Goal: Information Seeking & Learning: Learn about a topic

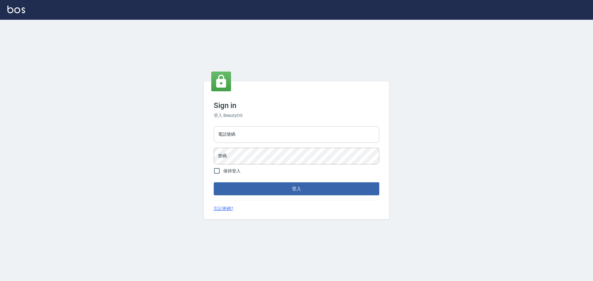
click at [272, 132] on input "電話號碼" at bounding box center [297, 134] width 166 height 17
type input "0989189977"
click at [214, 183] on button "登入" at bounding box center [297, 189] width 166 height 13
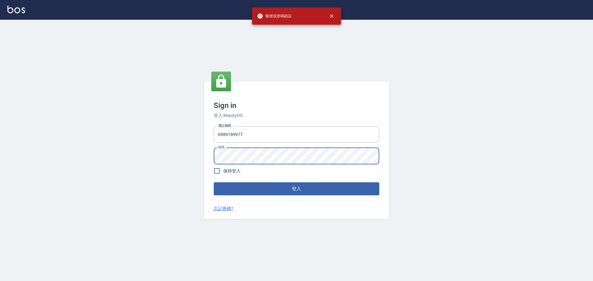
click at [203, 153] on div "Sign in 登入 BeautyOS 電話號碼 [PHONE_NUMBER] 電話號碼 密碼 密碼 保持登入 登入 忘記密碼?" at bounding box center [296, 151] width 593 height 262
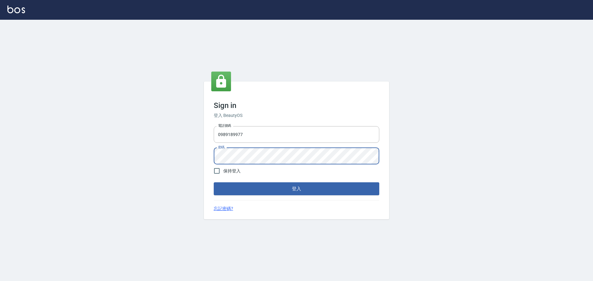
click at [214, 183] on button "登入" at bounding box center [297, 189] width 166 height 13
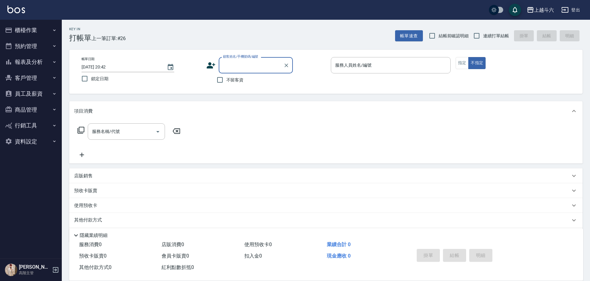
click at [52, 34] on button "櫃檯作業" at bounding box center [30, 30] width 57 height 16
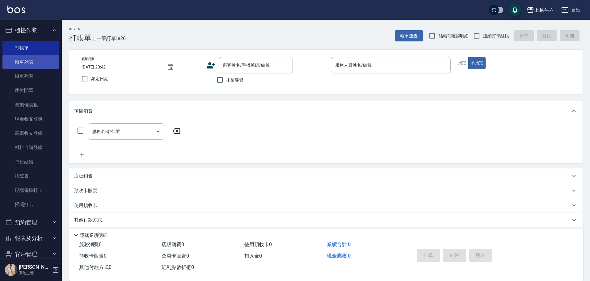
click at [46, 58] on link "帳單列表" at bounding box center [30, 62] width 57 height 14
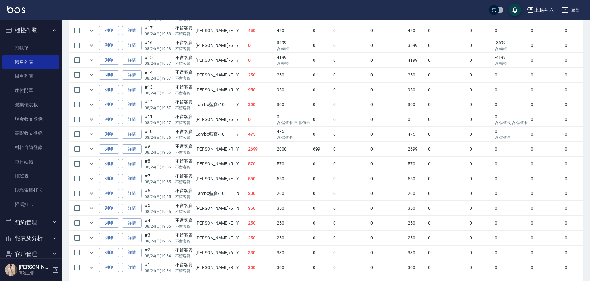
scroll to position [319, 0]
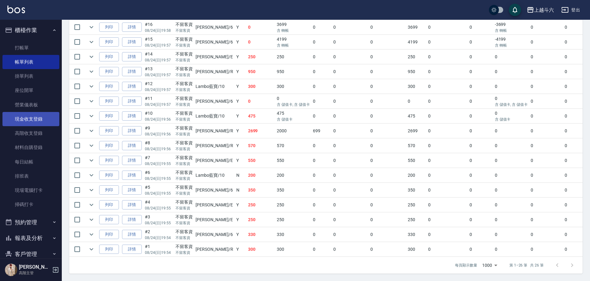
click at [44, 118] on link "現金收支登錄" at bounding box center [30, 119] width 57 height 14
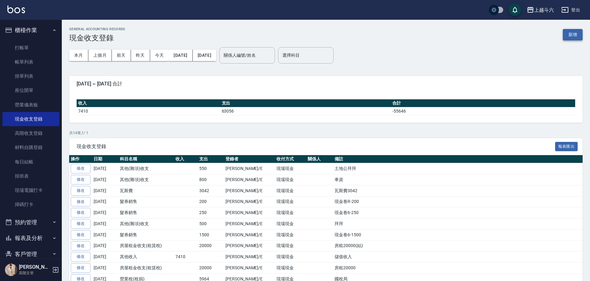
click at [571, 35] on button "新增" at bounding box center [573, 34] width 20 height 11
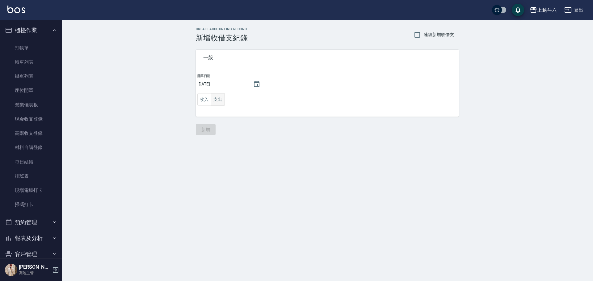
click at [221, 102] on button "支出" at bounding box center [218, 99] width 14 height 13
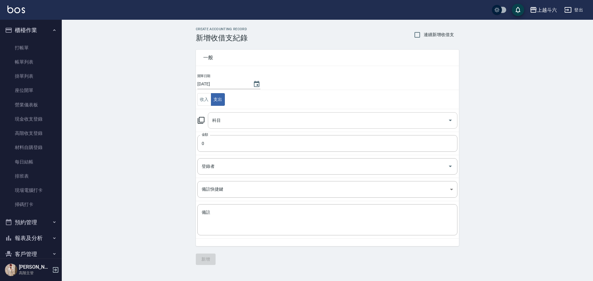
click at [248, 128] on div "科目" at bounding box center [333, 120] width 250 height 16
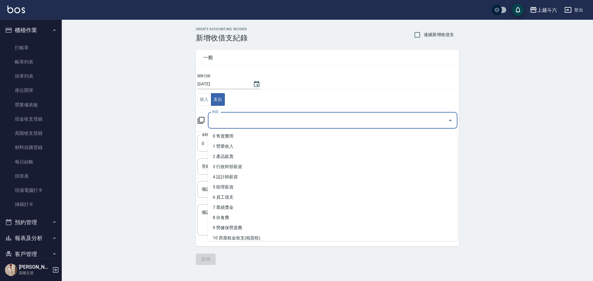
type input "e"
type input "ㄏ"
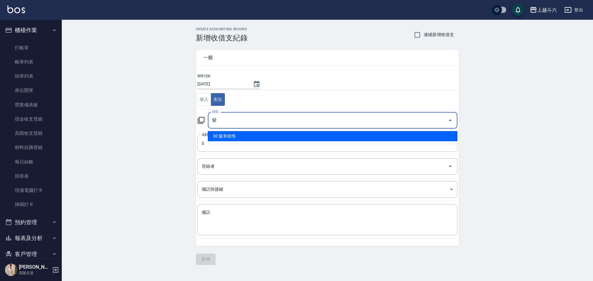
type input "30 髮券銷售"
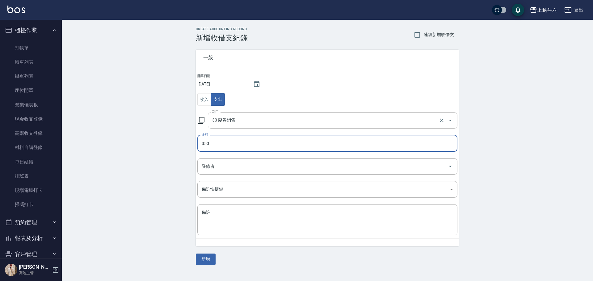
type input "350"
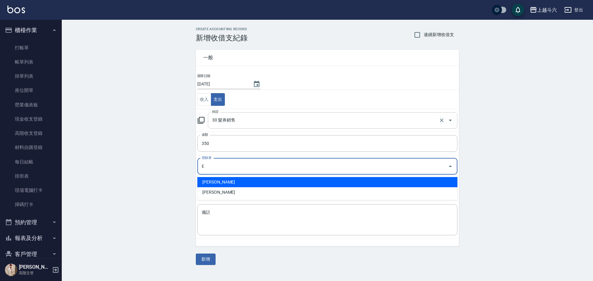
type input "[PERSON_NAME]"
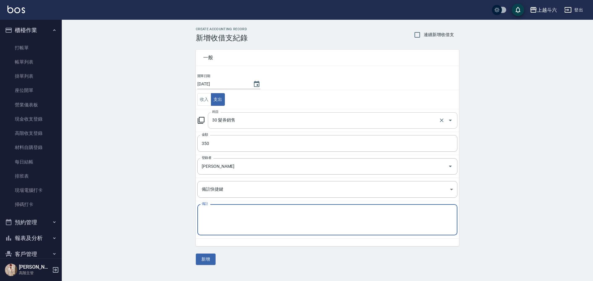
type textarea "e"
type textarea "現金卷6-350"
click at [209, 262] on button "新增" at bounding box center [206, 259] width 20 height 11
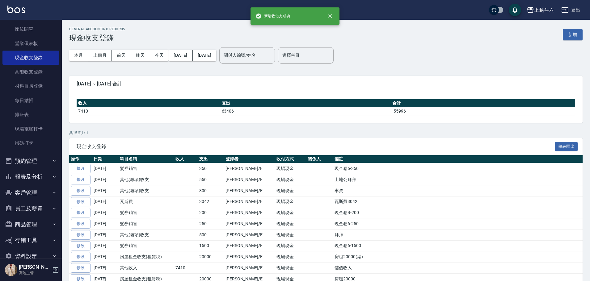
scroll to position [62, 0]
click at [52, 178] on icon "button" at bounding box center [54, 176] width 5 height 5
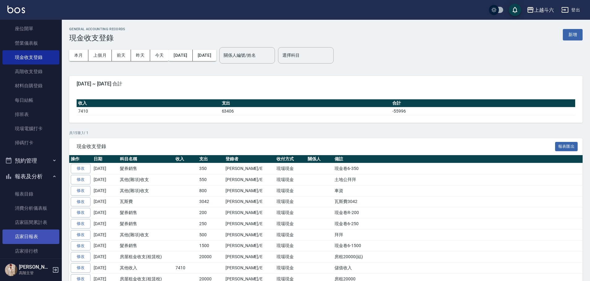
click at [45, 234] on link "店家日報表" at bounding box center [30, 237] width 57 height 14
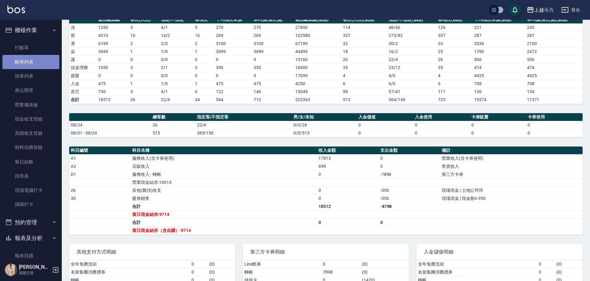
click at [46, 59] on link "帳單列表" at bounding box center [30, 62] width 57 height 14
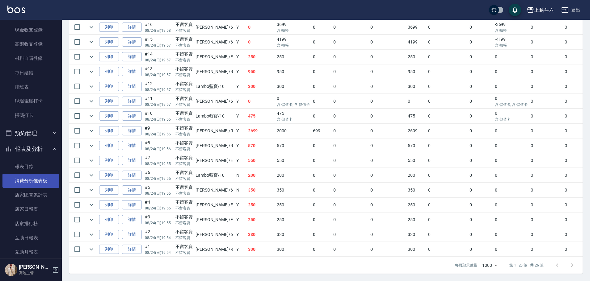
scroll to position [93, 0]
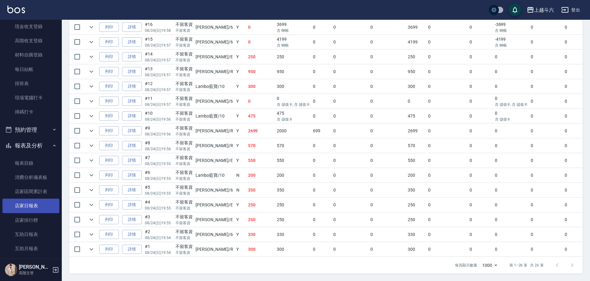
click at [45, 203] on link "店家日報表" at bounding box center [30, 206] width 57 height 14
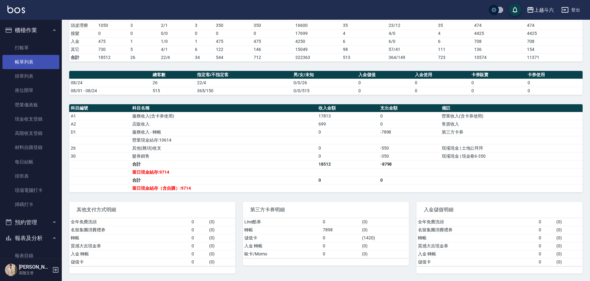
click at [42, 60] on link "帳單列表" at bounding box center [30, 62] width 57 height 14
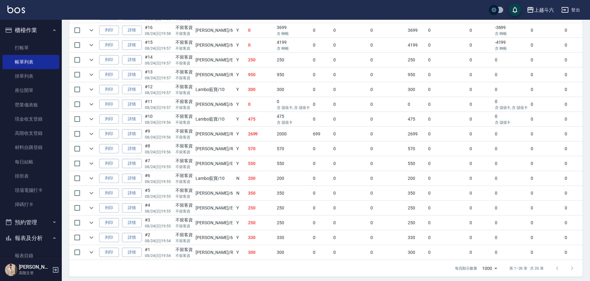
scroll to position [319, 0]
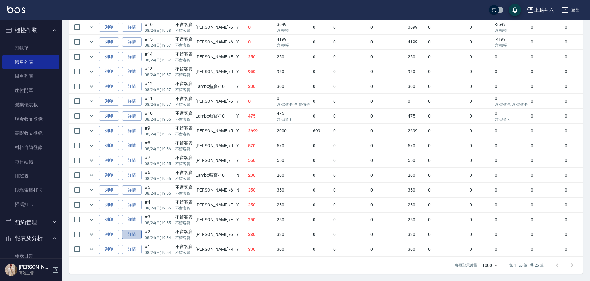
click at [137, 230] on link "詳情" at bounding box center [132, 235] width 20 height 10
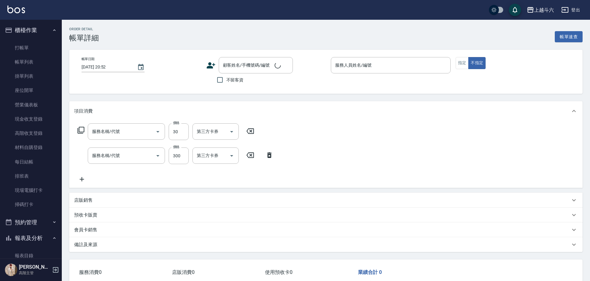
type input "[DATE] 19:54"
checkbox input "true"
type input "[PERSON_NAME]-6"
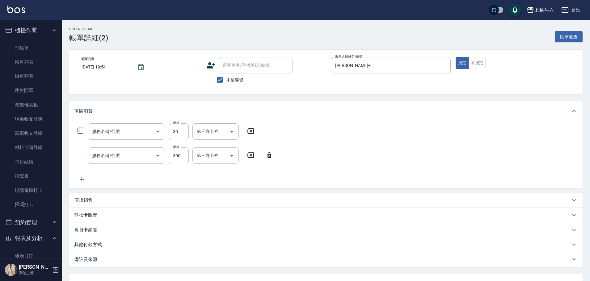
type input "(卷)剪髮50UP(F13)"
type input "(卷)SPA650(F6)"
click at [151, 158] on icon "Clear" at bounding box center [149, 156] width 6 height 6
type input "[PERSON_NAME]650(D2)"
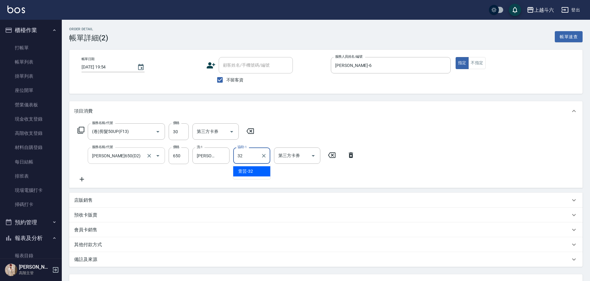
type input "3"
type input "[PERSON_NAME]-23"
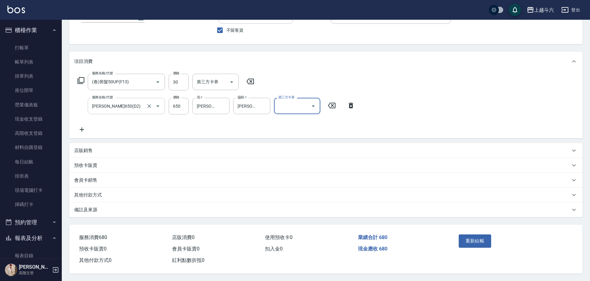
scroll to position [52, 0]
click at [483, 239] on button "重新結帳" at bounding box center [475, 241] width 33 height 13
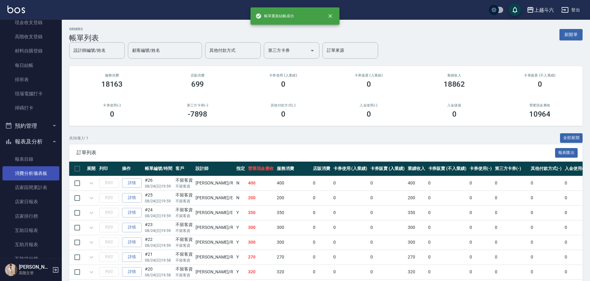
scroll to position [124, 0]
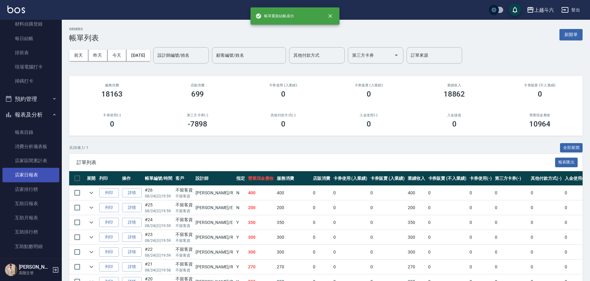
click at [39, 174] on link "店家日報表" at bounding box center [30, 175] width 57 height 14
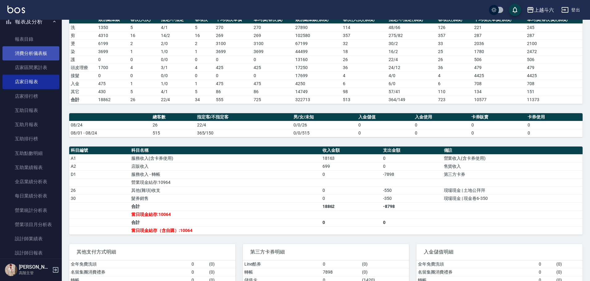
scroll to position [247, 0]
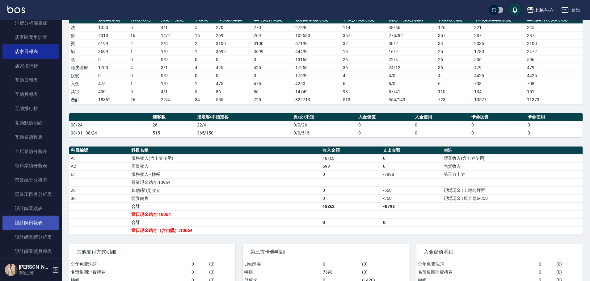
click at [50, 226] on link "設計師日報表" at bounding box center [30, 223] width 57 height 14
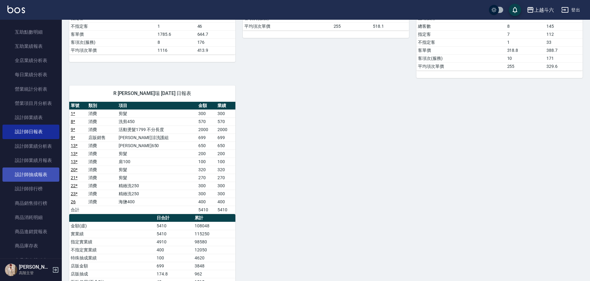
scroll to position [340, 0]
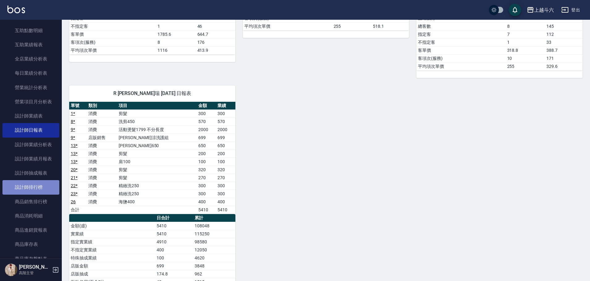
click at [46, 191] on link "設計師排行榜" at bounding box center [30, 187] width 57 height 14
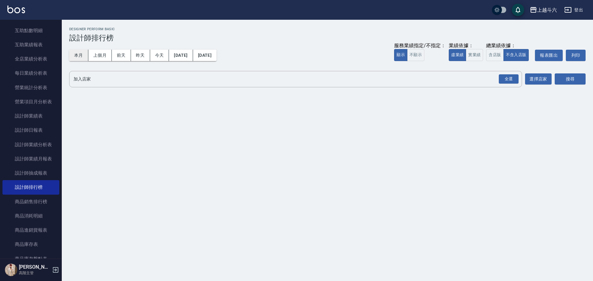
click at [78, 55] on button "本月" at bounding box center [78, 55] width 19 height 11
click at [469, 60] on button "實業績" at bounding box center [474, 55] width 17 height 12
click at [511, 77] on div "全選" at bounding box center [509, 79] width 20 height 10
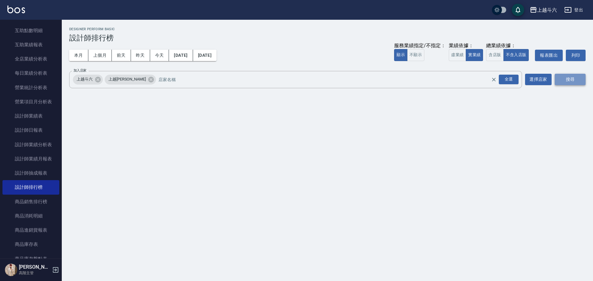
click at [565, 78] on button "搜尋" at bounding box center [570, 79] width 31 height 11
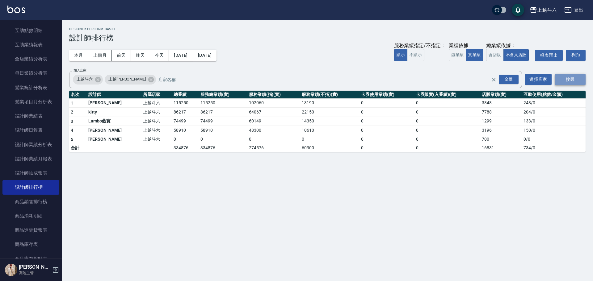
click at [565, 78] on button "搜尋" at bounding box center [570, 79] width 31 height 11
click at [160, 53] on button "今天" at bounding box center [159, 55] width 19 height 11
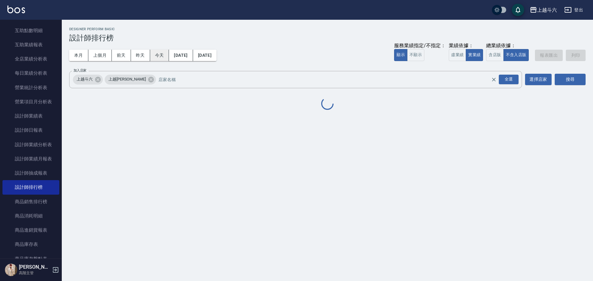
click at [160, 53] on button "今天" at bounding box center [159, 55] width 19 height 11
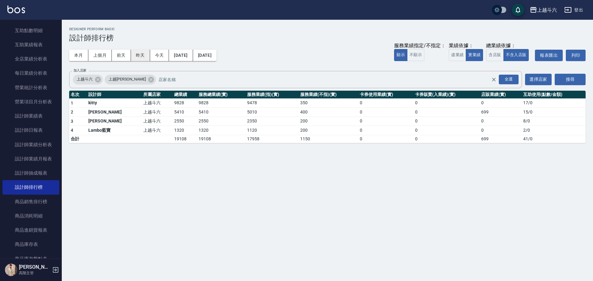
click at [139, 53] on button "昨天" at bounding box center [140, 55] width 19 height 11
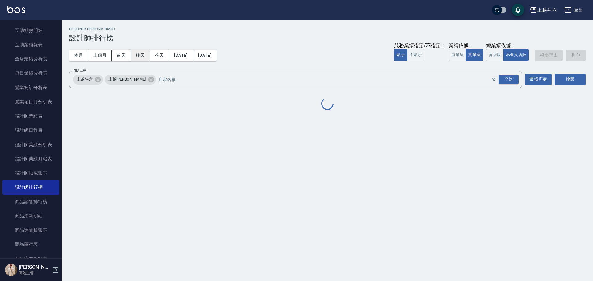
click at [139, 53] on button "昨天" at bounding box center [140, 55] width 19 height 11
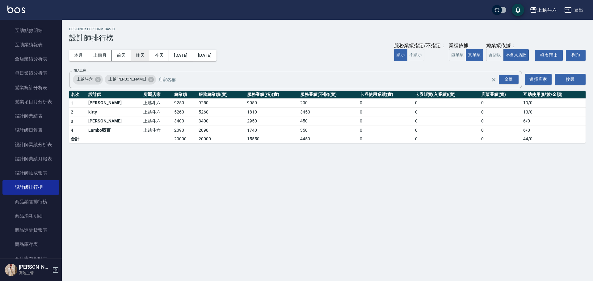
click at [139, 53] on button "昨天" at bounding box center [140, 55] width 19 height 11
click at [124, 55] on button "前天" at bounding box center [121, 55] width 19 height 11
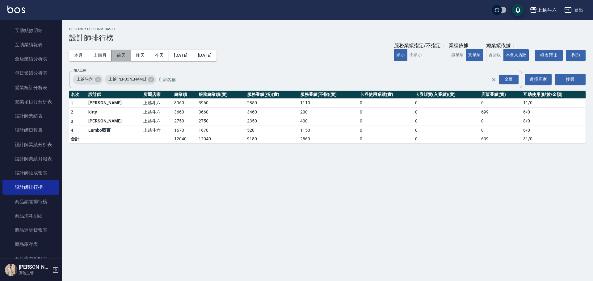
click at [124, 55] on button "前天" at bounding box center [121, 55] width 19 height 11
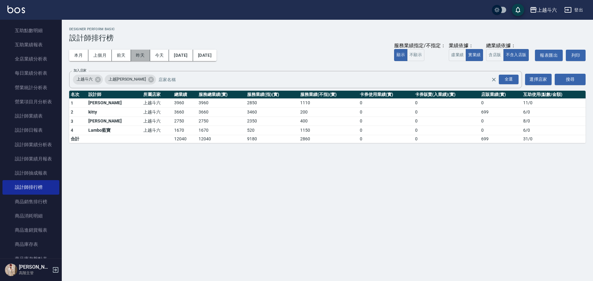
click at [137, 57] on button "昨天" at bounding box center [140, 55] width 19 height 11
click at [121, 55] on button "前天" at bounding box center [121, 55] width 19 height 11
click at [109, 57] on button "上個月" at bounding box center [99, 55] width 23 height 11
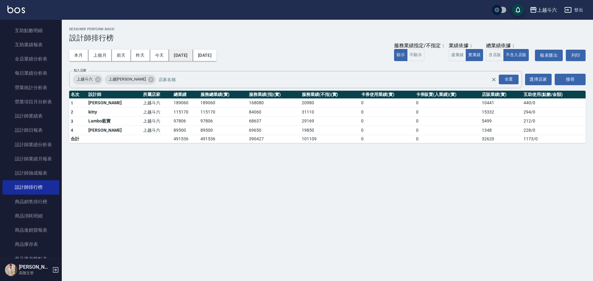
click at [187, 57] on button "[DATE]" at bounding box center [181, 55] width 24 height 11
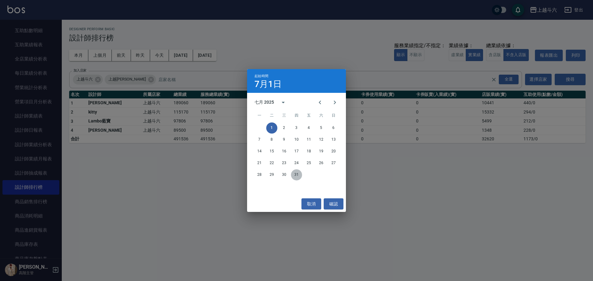
click at [297, 175] on button "31" at bounding box center [296, 175] width 11 height 11
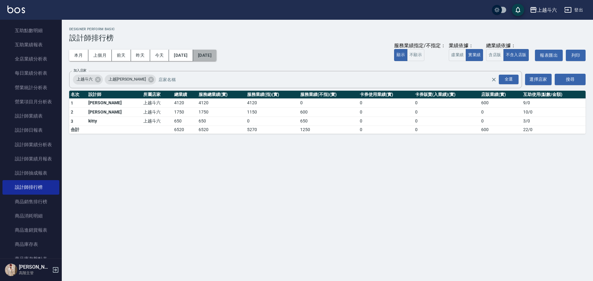
click at [215, 57] on button "[DATE]" at bounding box center [204, 55] width 23 height 11
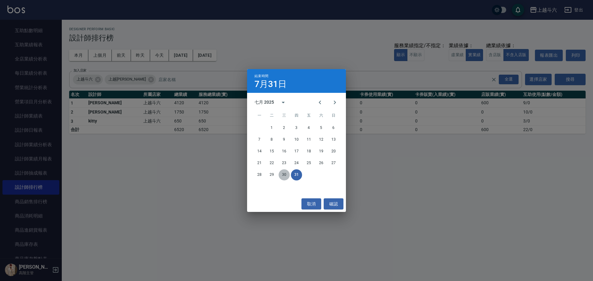
click at [281, 175] on button "30" at bounding box center [284, 175] width 11 height 11
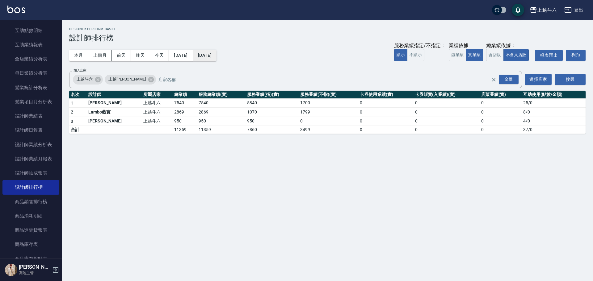
click at [216, 59] on button "[DATE]" at bounding box center [204, 55] width 23 height 11
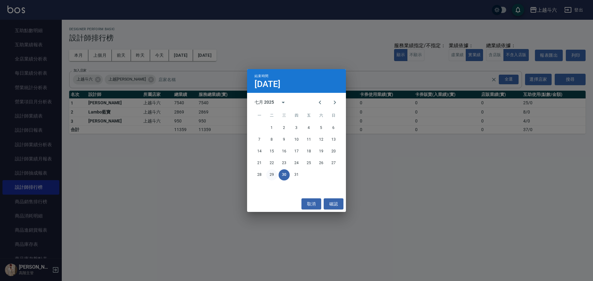
click at [275, 175] on button "29" at bounding box center [271, 175] width 11 height 11
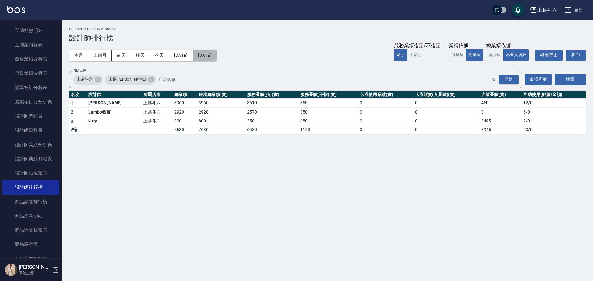
click at [216, 60] on button "[DATE]" at bounding box center [204, 55] width 23 height 11
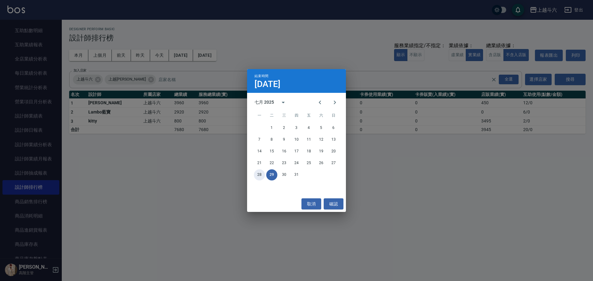
click at [260, 174] on button "28" at bounding box center [259, 175] width 11 height 11
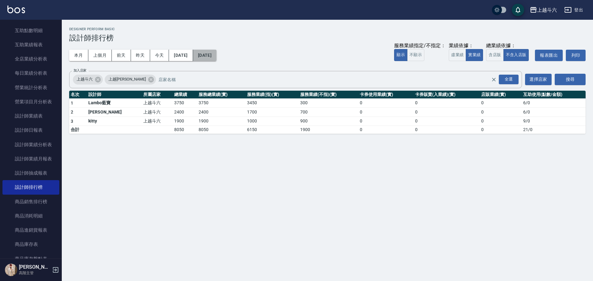
click at [213, 55] on button "[DATE]" at bounding box center [204, 55] width 23 height 11
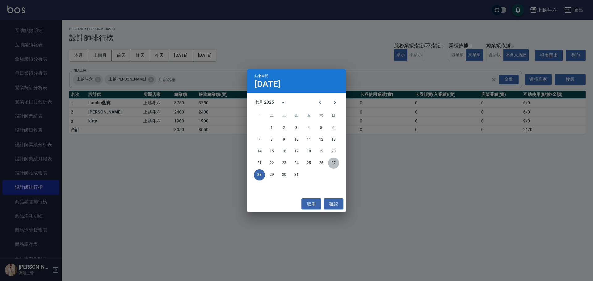
click at [336, 162] on button "27" at bounding box center [333, 163] width 11 height 11
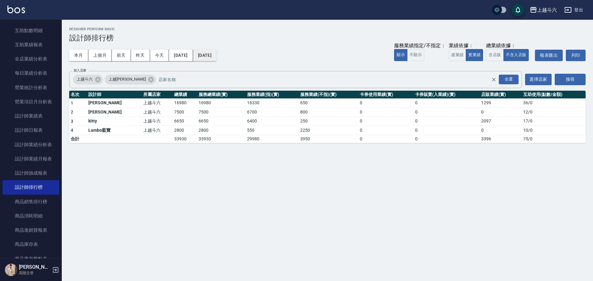
click at [216, 59] on button "[DATE]" at bounding box center [204, 55] width 23 height 11
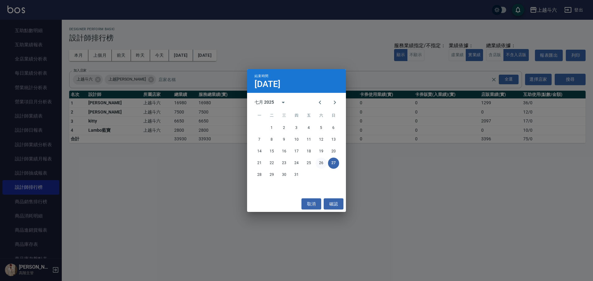
click at [322, 161] on button "26" at bounding box center [321, 163] width 11 height 11
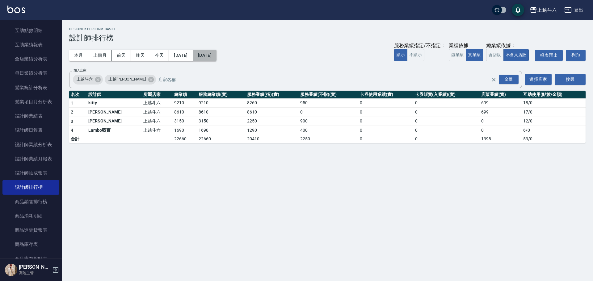
click at [216, 56] on button "[DATE]" at bounding box center [204, 55] width 23 height 11
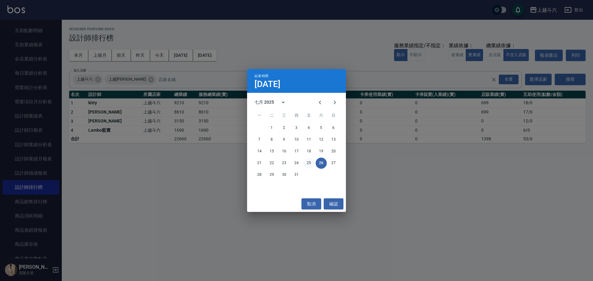
click at [309, 161] on button "25" at bounding box center [308, 163] width 11 height 11
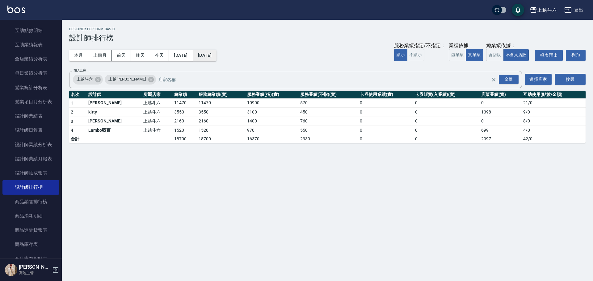
click at [216, 59] on button "[DATE]" at bounding box center [204, 55] width 23 height 11
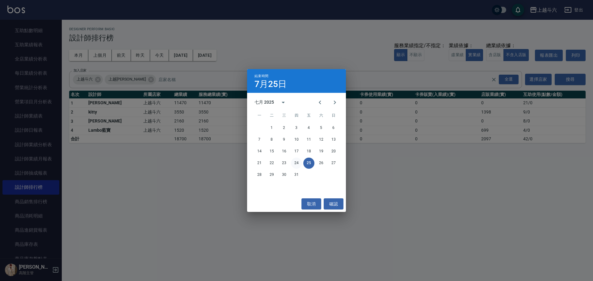
click at [296, 163] on button "24" at bounding box center [296, 163] width 11 height 11
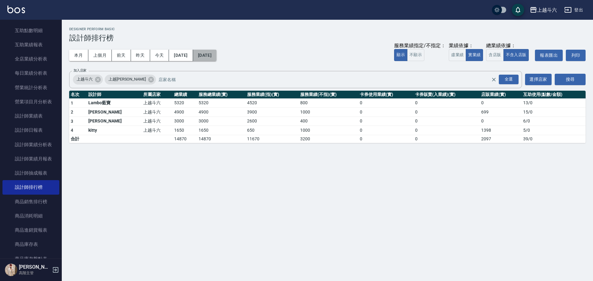
click at [216, 59] on button "[DATE]" at bounding box center [204, 55] width 23 height 11
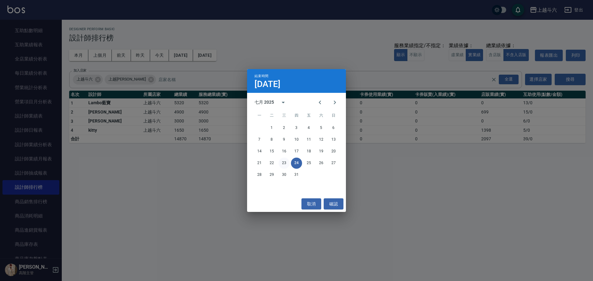
click at [283, 163] on button "23" at bounding box center [284, 163] width 11 height 11
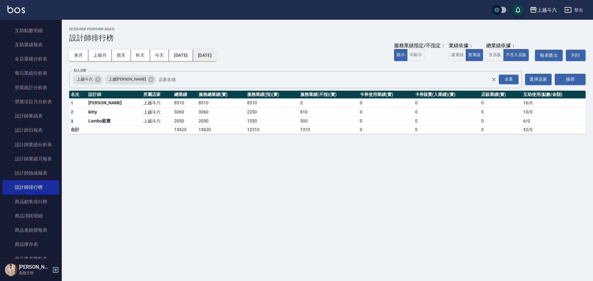
click at [216, 57] on button "[DATE]" at bounding box center [204, 55] width 23 height 11
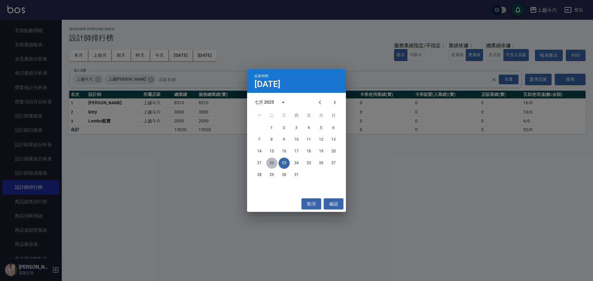
click at [273, 161] on button "22" at bounding box center [271, 163] width 11 height 11
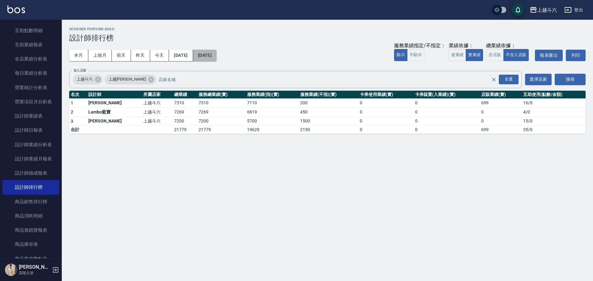
click at [211, 54] on button "[DATE]" at bounding box center [204, 55] width 23 height 11
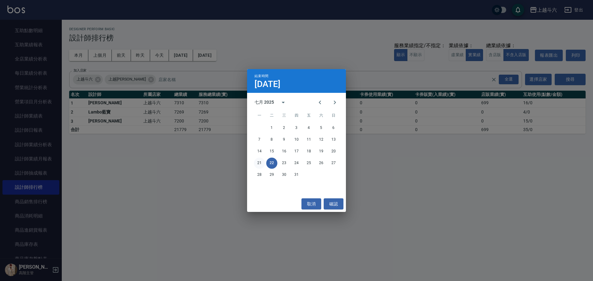
click at [261, 162] on button "21" at bounding box center [259, 163] width 11 height 11
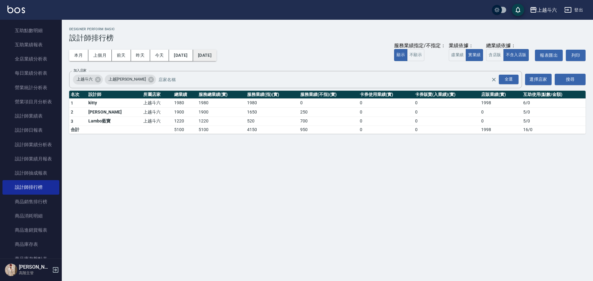
click at [216, 61] on button "[DATE]" at bounding box center [204, 55] width 23 height 11
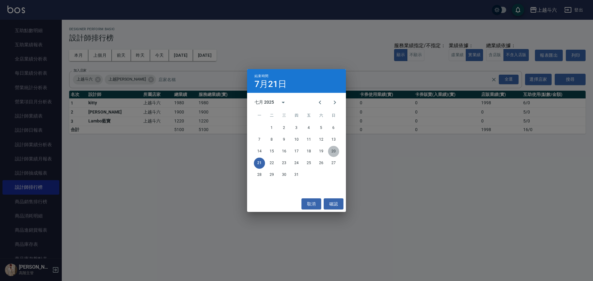
click at [334, 154] on button "20" at bounding box center [333, 151] width 11 height 11
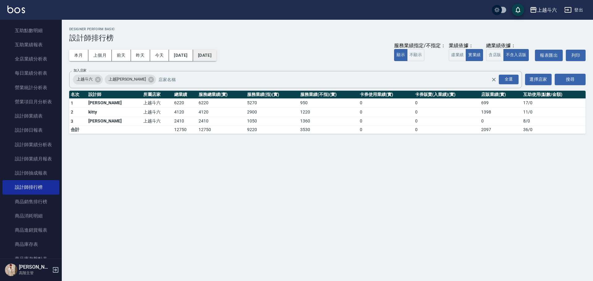
click at [216, 56] on button "[DATE]" at bounding box center [204, 55] width 23 height 11
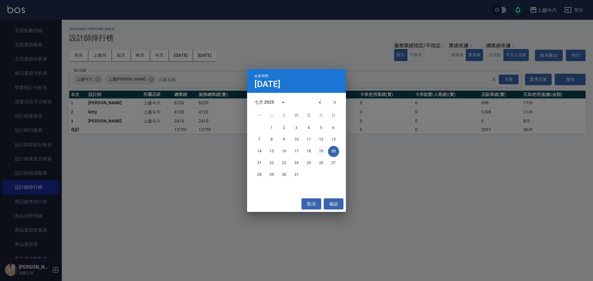
click at [322, 149] on button "19" at bounding box center [321, 151] width 11 height 11
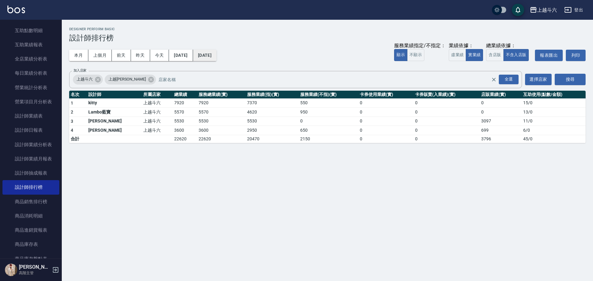
click at [216, 60] on button "[DATE]" at bounding box center [204, 55] width 23 height 11
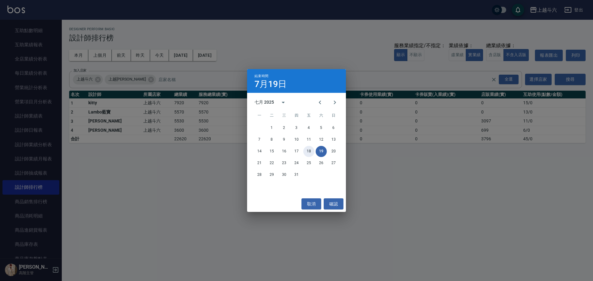
drag, startPoint x: 308, startPoint y: 151, endPoint x: 304, endPoint y: 144, distance: 8.6
click at [307, 151] on button "18" at bounding box center [308, 151] width 11 height 11
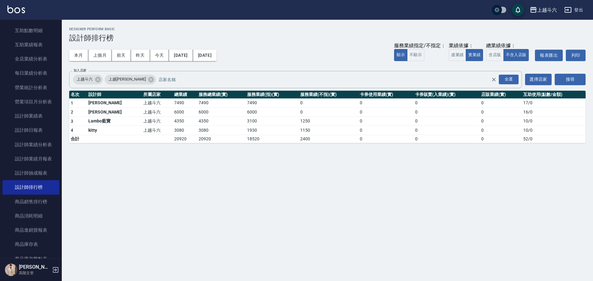
click at [235, 63] on div "本月 上個月 [DATE] [DATE] [DATE] [DATE] [DATE] 服務業績指定/不指定： 顯示 不顯示 業績依據： 虛業績 實業績 總業績依…" at bounding box center [327, 55] width 516 height 26
click at [216, 54] on button "[DATE]" at bounding box center [204, 55] width 23 height 11
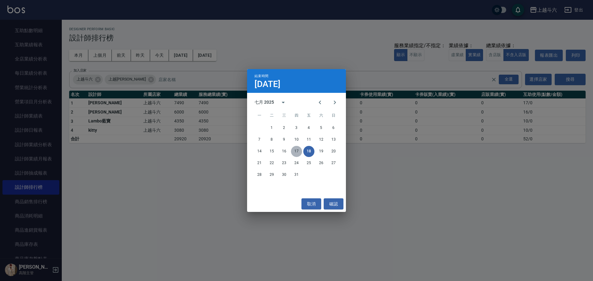
click at [294, 149] on button "17" at bounding box center [296, 151] width 11 height 11
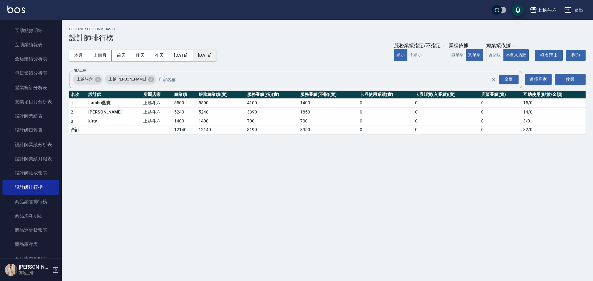
click at [216, 56] on button "[DATE]" at bounding box center [204, 55] width 23 height 11
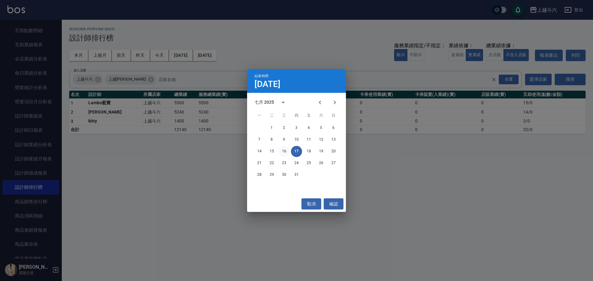
click at [283, 149] on button "16" at bounding box center [284, 151] width 11 height 11
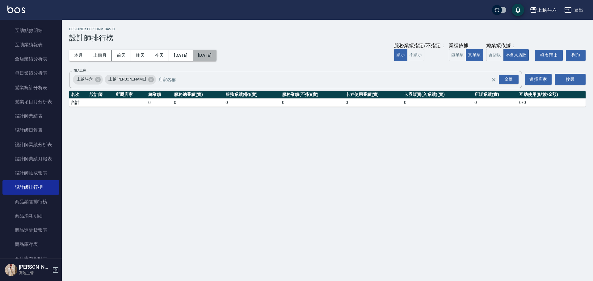
click at [216, 59] on button "[DATE]" at bounding box center [204, 55] width 23 height 11
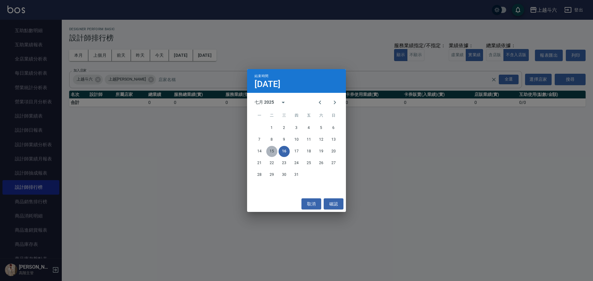
drag, startPoint x: 276, startPoint y: 150, endPoint x: 270, endPoint y: 128, distance: 22.7
click at [276, 150] on button "15" at bounding box center [271, 151] width 11 height 11
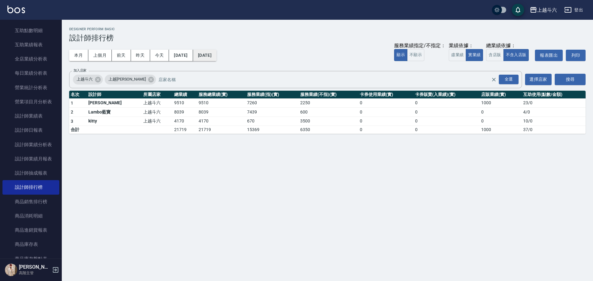
click at [216, 60] on button "[DATE]" at bounding box center [204, 55] width 23 height 11
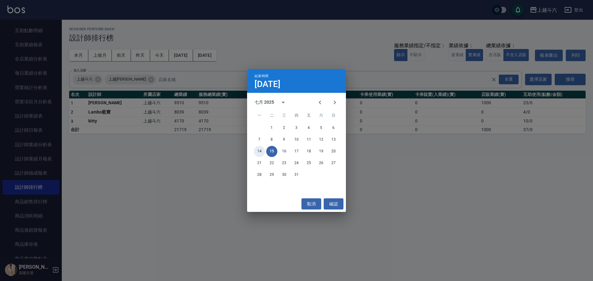
click at [261, 150] on button "14" at bounding box center [259, 151] width 11 height 11
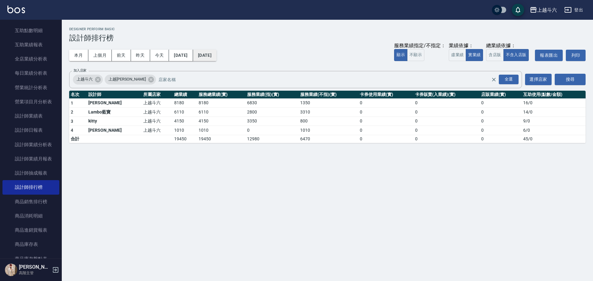
click at [216, 55] on button "[DATE]" at bounding box center [204, 55] width 23 height 11
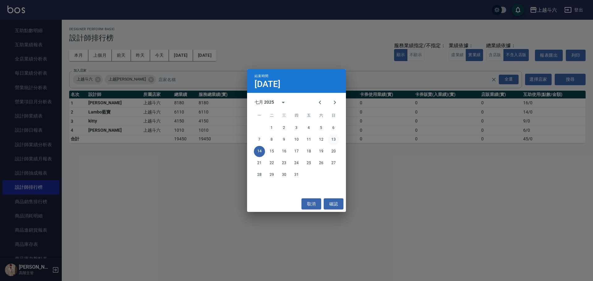
click at [332, 141] on button "13" at bounding box center [333, 139] width 11 height 11
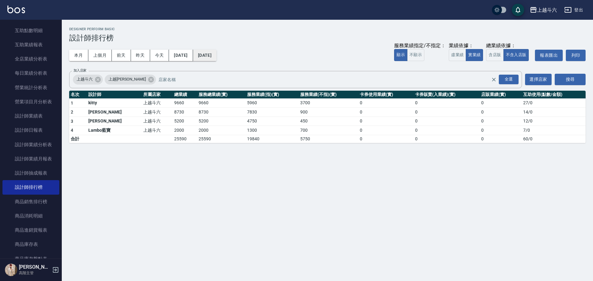
click at [216, 60] on button "[DATE]" at bounding box center [204, 55] width 23 height 11
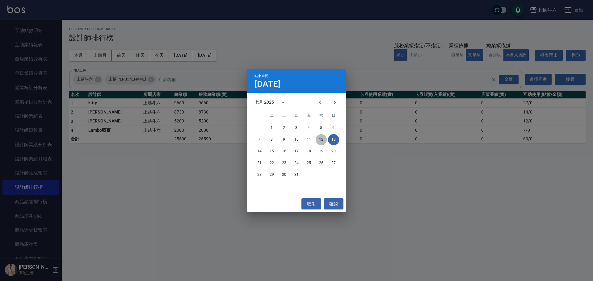
click at [324, 139] on button "12" at bounding box center [321, 139] width 11 height 11
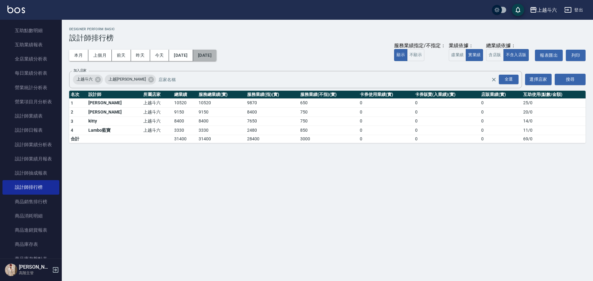
click at [216, 59] on button "[DATE]" at bounding box center [204, 55] width 23 height 11
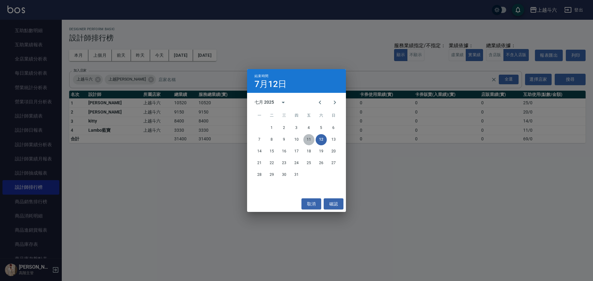
click at [311, 137] on button "11" at bounding box center [308, 139] width 11 height 11
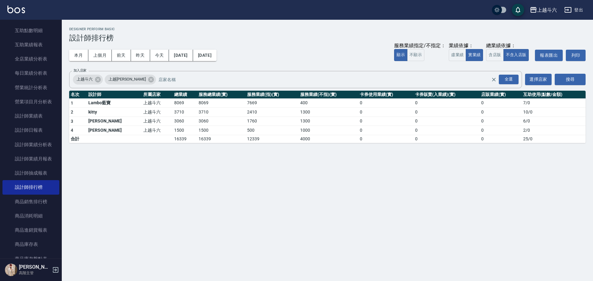
click at [222, 65] on div "本月 上個月 [DATE] [DATE] [DATE] [DATE] [DATE] 服務業績指定/不指定： 顯示 不顯示 業績依據： 虛業績 實業績 總業績依…" at bounding box center [327, 55] width 516 height 26
click at [216, 60] on button "[DATE]" at bounding box center [204, 55] width 23 height 11
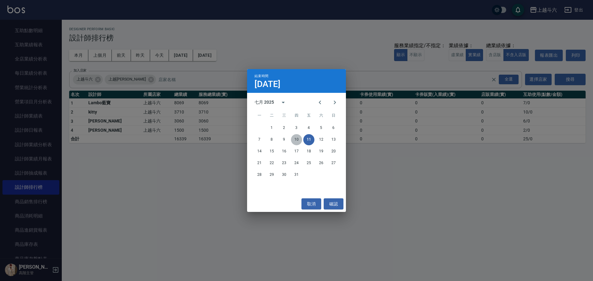
click at [297, 140] on button "10" at bounding box center [296, 139] width 11 height 11
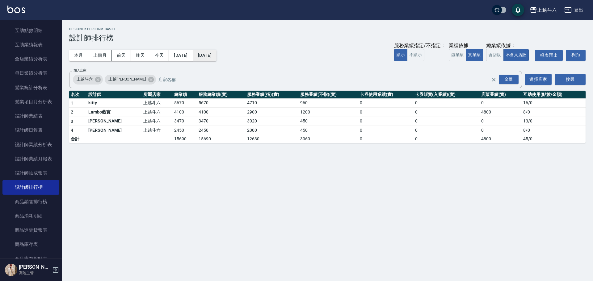
click at [216, 60] on button "[DATE]" at bounding box center [204, 55] width 23 height 11
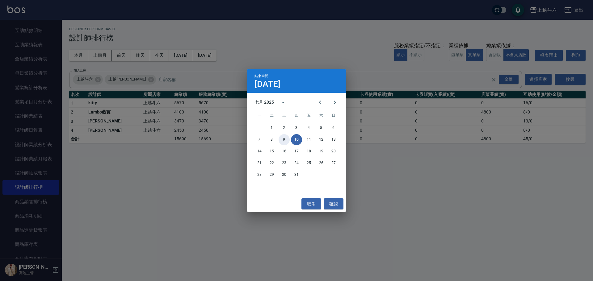
click at [282, 139] on button "9" at bounding box center [284, 139] width 11 height 11
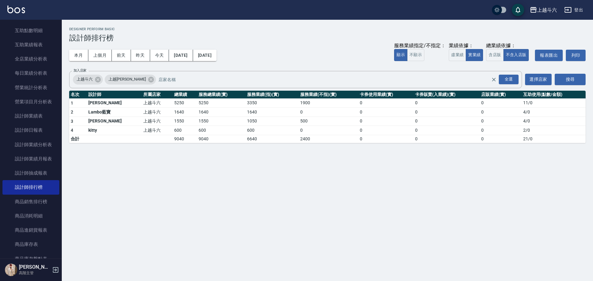
click at [233, 64] on div "本月 上個月 [DATE] [DATE] [DATE] [DATE] [DATE] 服務業績指定/不指定： 顯示 不顯示 業績依據： 虛業績 實業績 總業績依…" at bounding box center [327, 55] width 516 height 26
click at [233, 61] on div "本月 上個月 [DATE] [DATE] [DATE] [DATE] [DATE] 服務業績指定/不指定： 顯示 不顯示 業績依據： 虛業績 實業績 總業績依…" at bounding box center [327, 55] width 516 height 26
click at [216, 60] on button "[DATE]" at bounding box center [204, 55] width 23 height 11
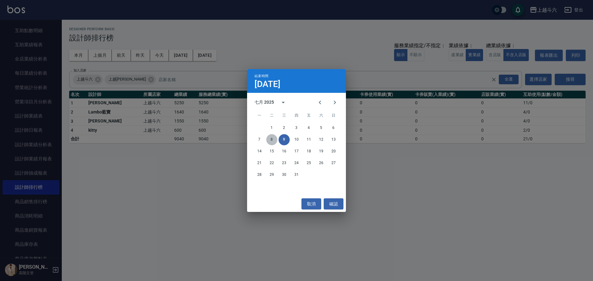
click at [272, 138] on button "8" at bounding box center [271, 139] width 11 height 11
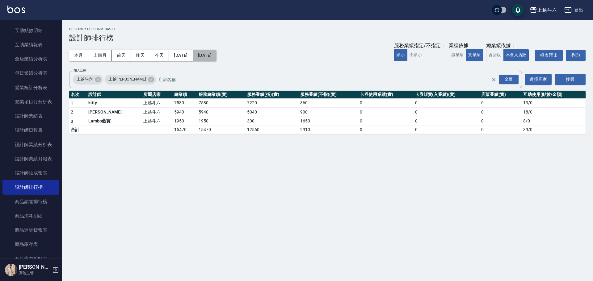
click at [216, 58] on button "[DATE]" at bounding box center [204, 55] width 23 height 11
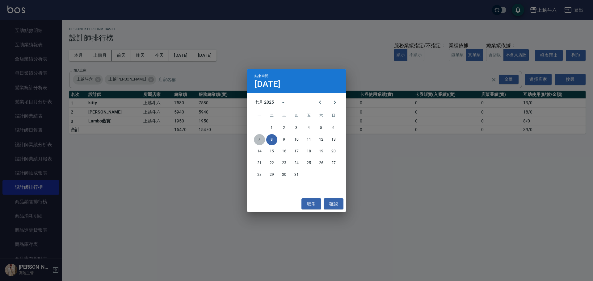
click at [261, 137] on button "7" at bounding box center [259, 139] width 11 height 11
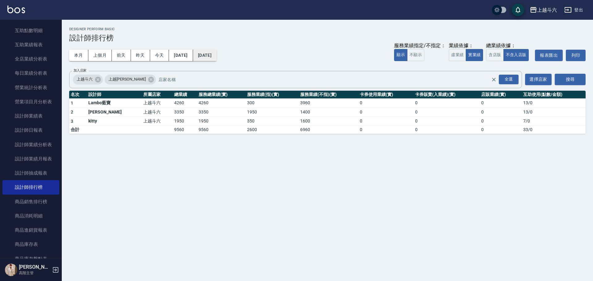
click at [216, 60] on button "[DATE]" at bounding box center [204, 55] width 23 height 11
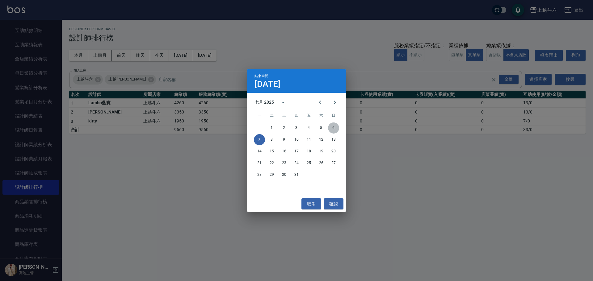
click at [330, 124] on button "6" at bounding box center [333, 128] width 11 height 11
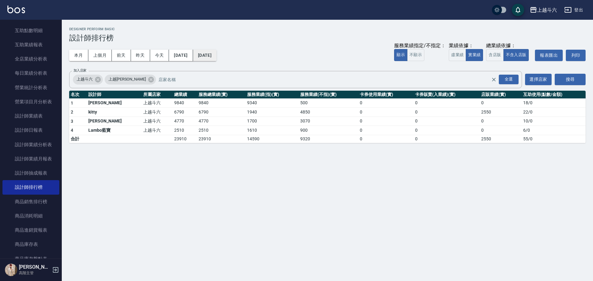
click at [216, 53] on button "[DATE]" at bounding box center [204, 55] width 23 height 11
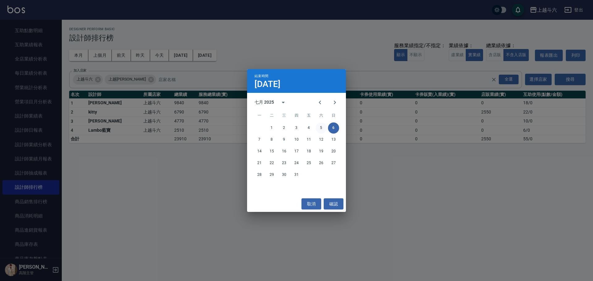
click at [323, 128] on button "5" at bounding box center [321, 128] width 11 height 11
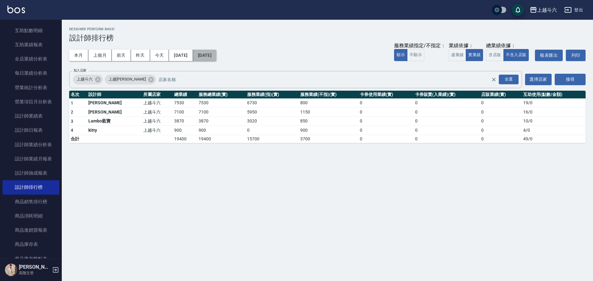
click at [216, 59] on button "[DATE]" at bounding box center [204, 55] width 23 height 11
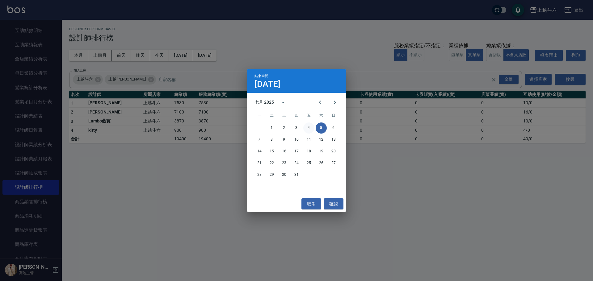
click at [308, 127] on button "4" at bounding box center [308, 128] width 11 height 11
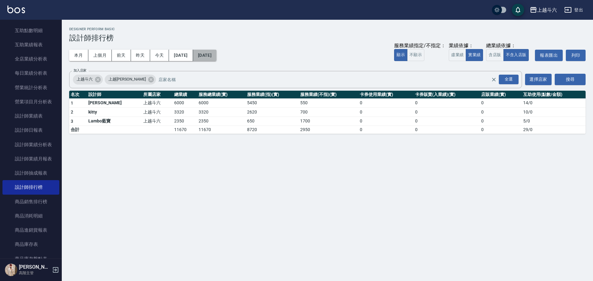
click at [216, 58] on button "[DATE]" at bounding box center [204, 55] width 23 height 11
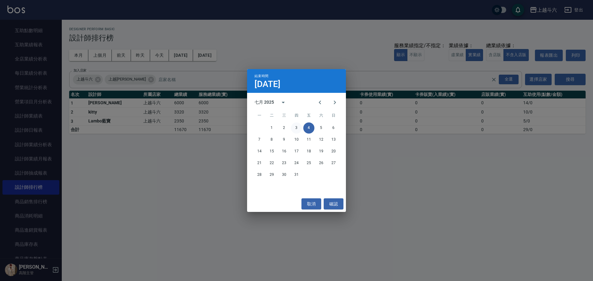
click at [296, 126] on button "3" at bounding box center [296, 128] width 11 height 11
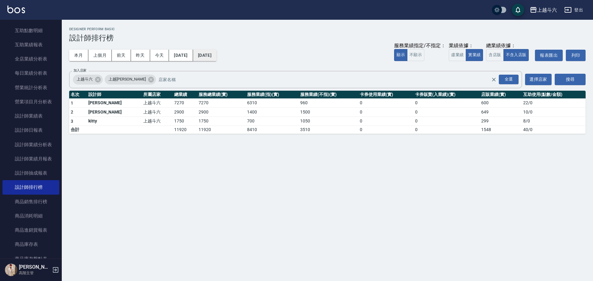
click at [216, 52] on button "[DATE]" at bounding box center [204, 55] width 23 height 11
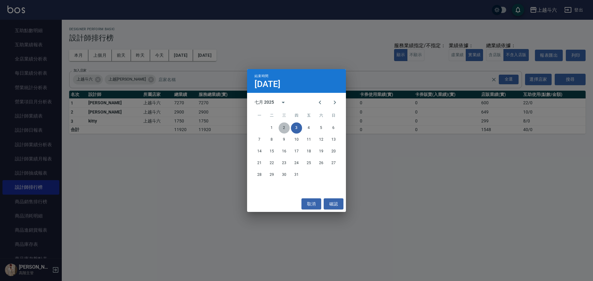
click at [283, 129] on button "2" at bounding box center [284, 128] width 11 height 11
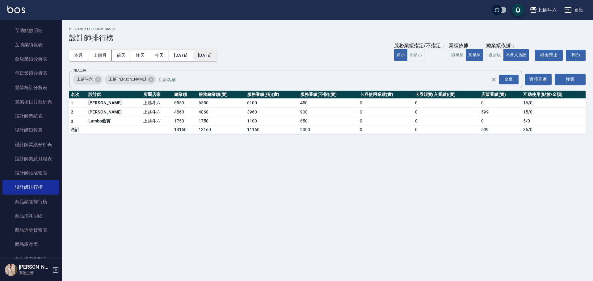
click at [216, 59] on button "[DATE]" at bounding box center [204, 55] width 23 height 11
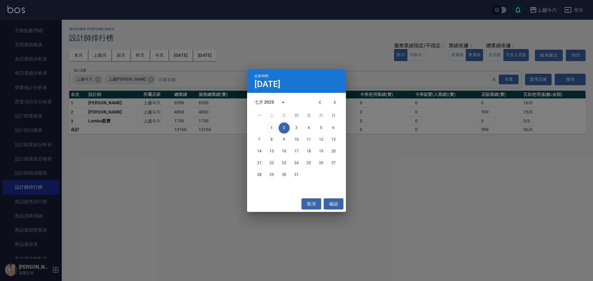
click at [275, 126] on button "1" at bounding box center [271, 128] width 11 height 11
